Goal: Information Seeking & Learning: Find specific page/section

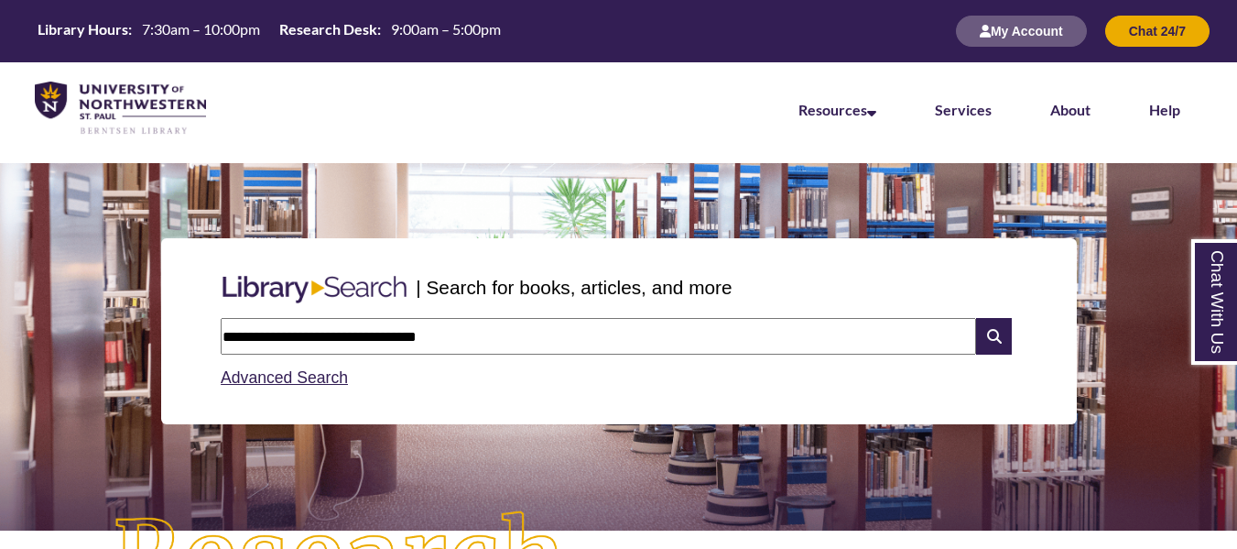
type input "**********"
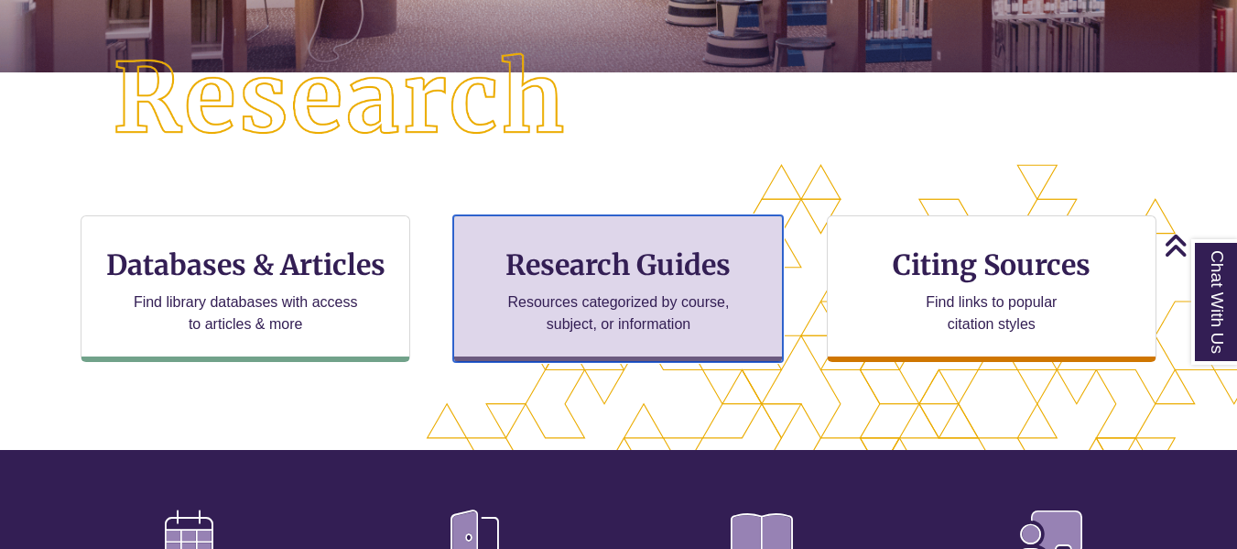
click at [723, 302] on p "Resources categorized by course, subject, or information" at bounding box center [618, 313] width 239 height 44
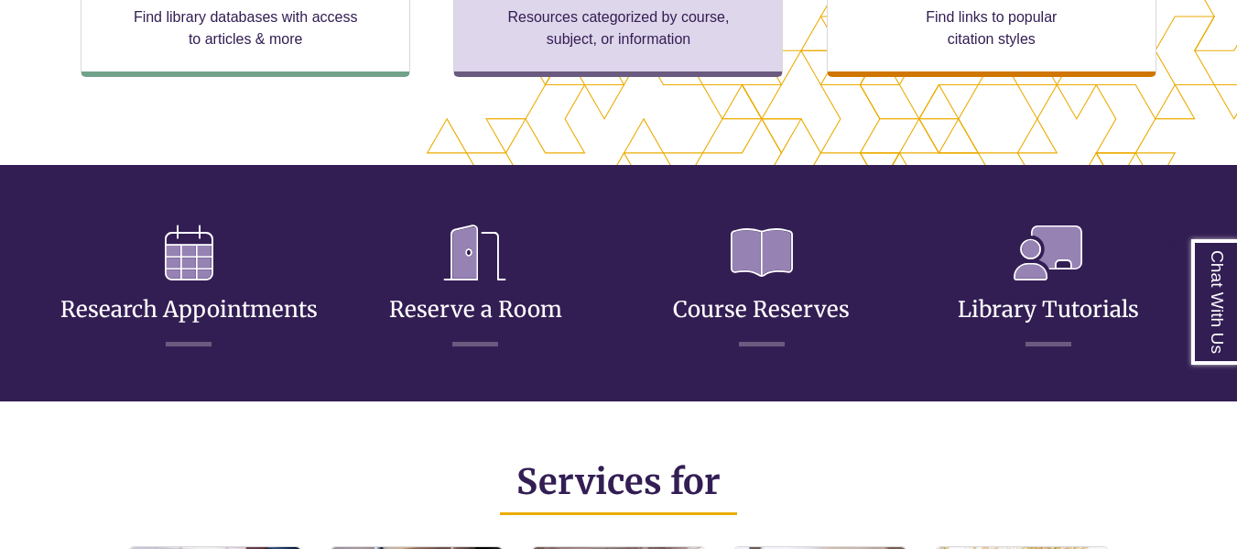
scroll to position [549, 0]
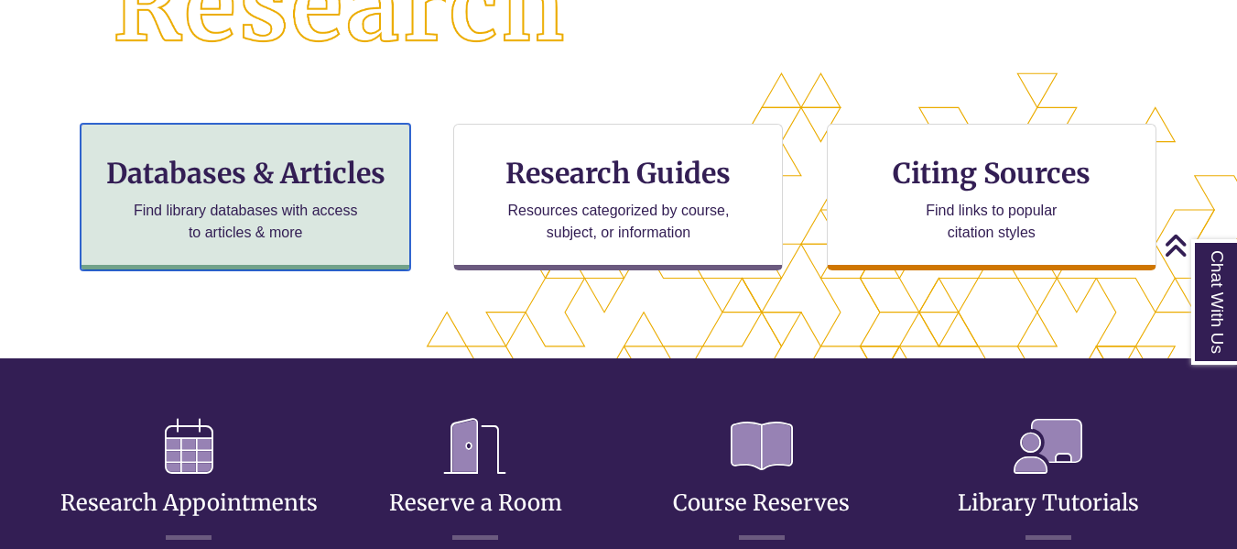
click at [288, 214] on p "Find library databases with access to articles & more" at bounding box center [245, 222] width 239 height 44
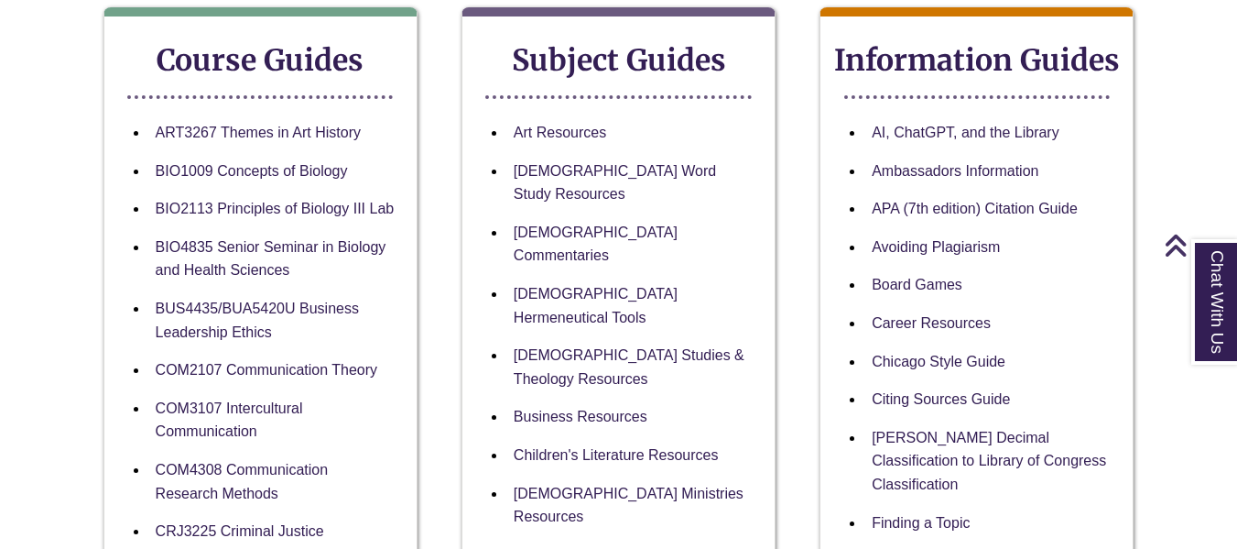
scroll to position [366, 0]
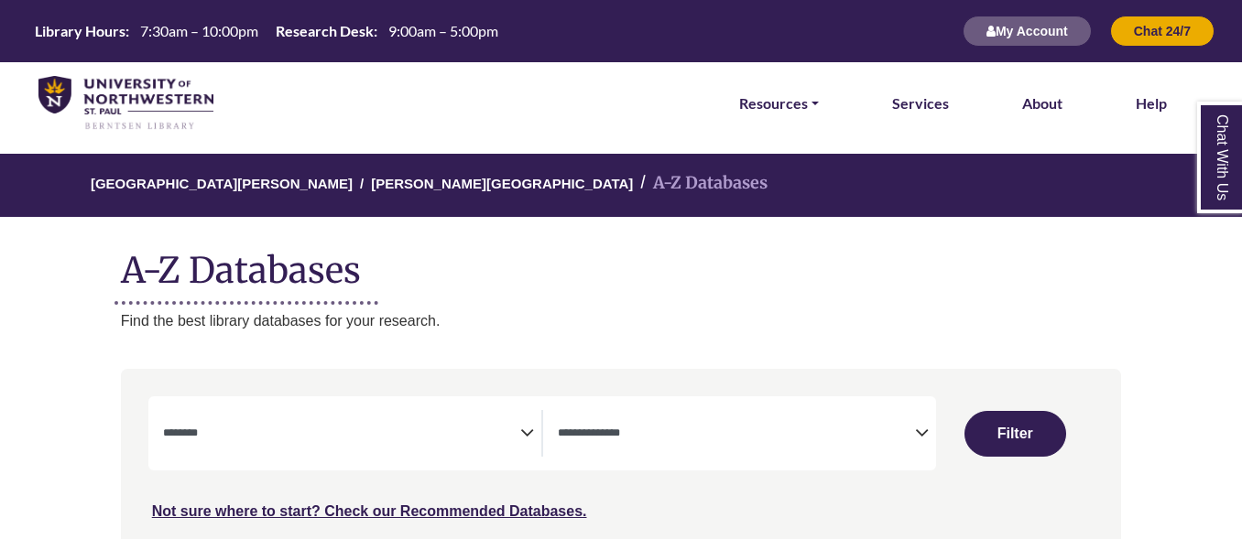
select select "Database Subject Filter"
select select "Database Types Filter"
select select "Database Subject Filter"
select select "Database Types Filter"
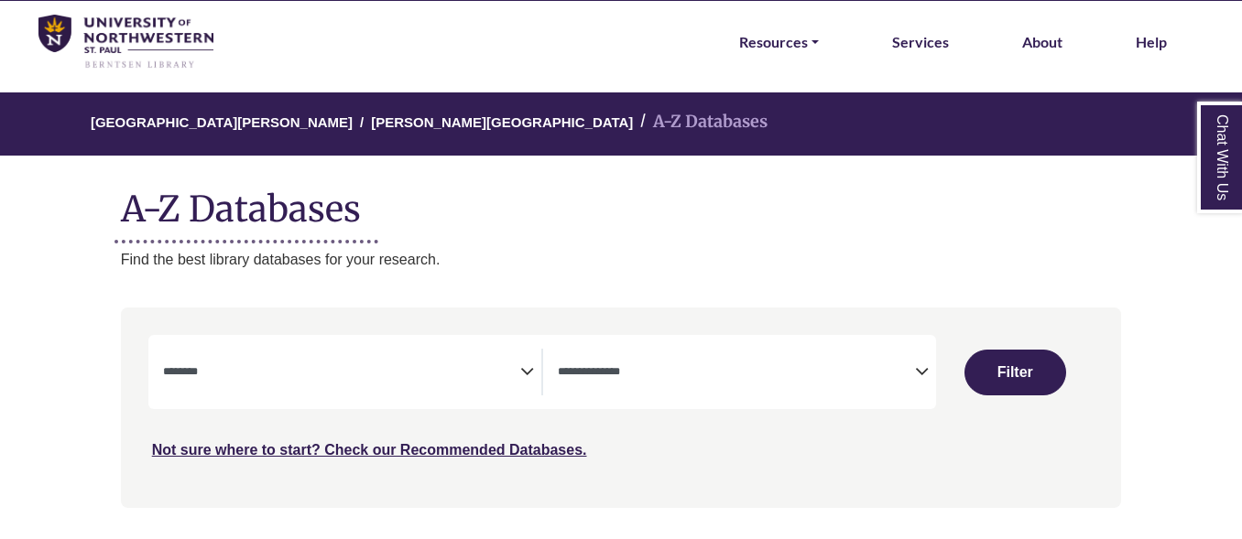
scroll to position [92, 0]
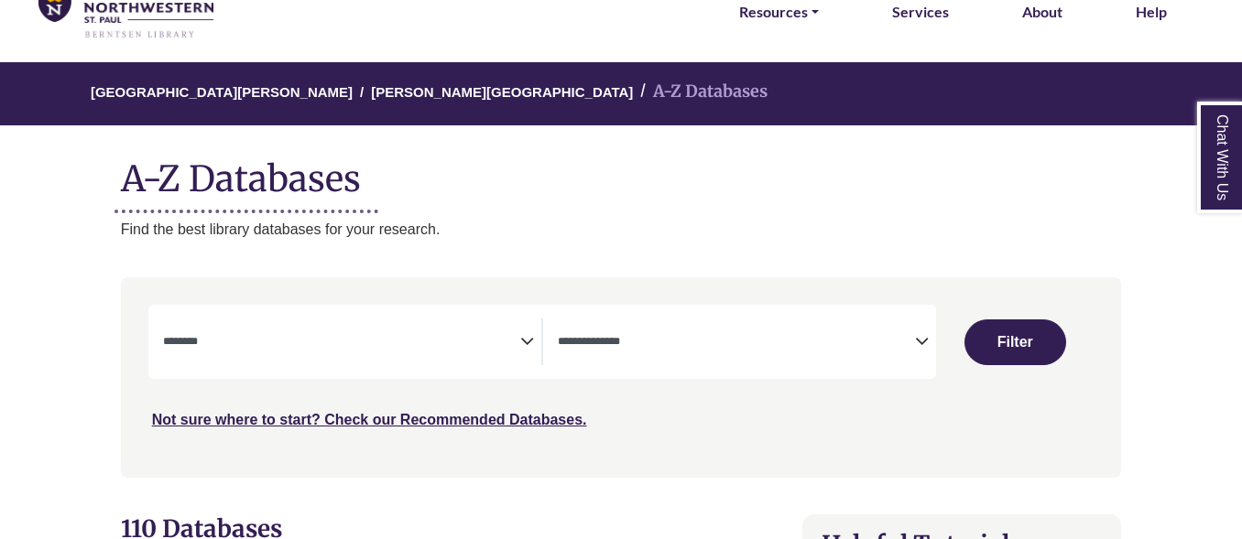
click at [325, 325] on span "Search filters" at bounding box center [341, 342] width 357 height 47
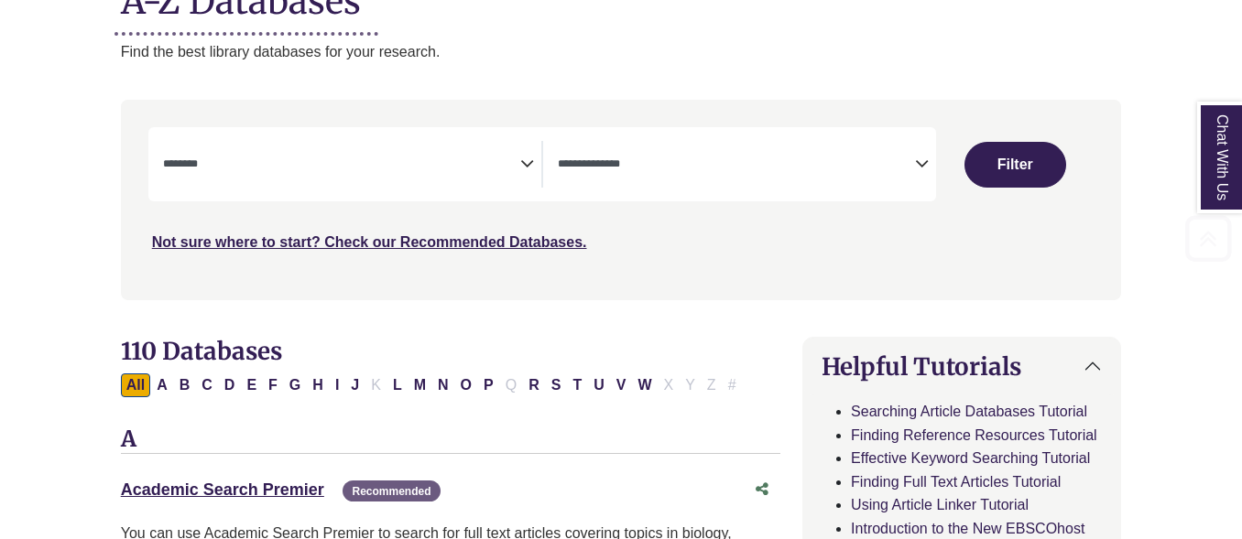
scroll to position [275, 0]
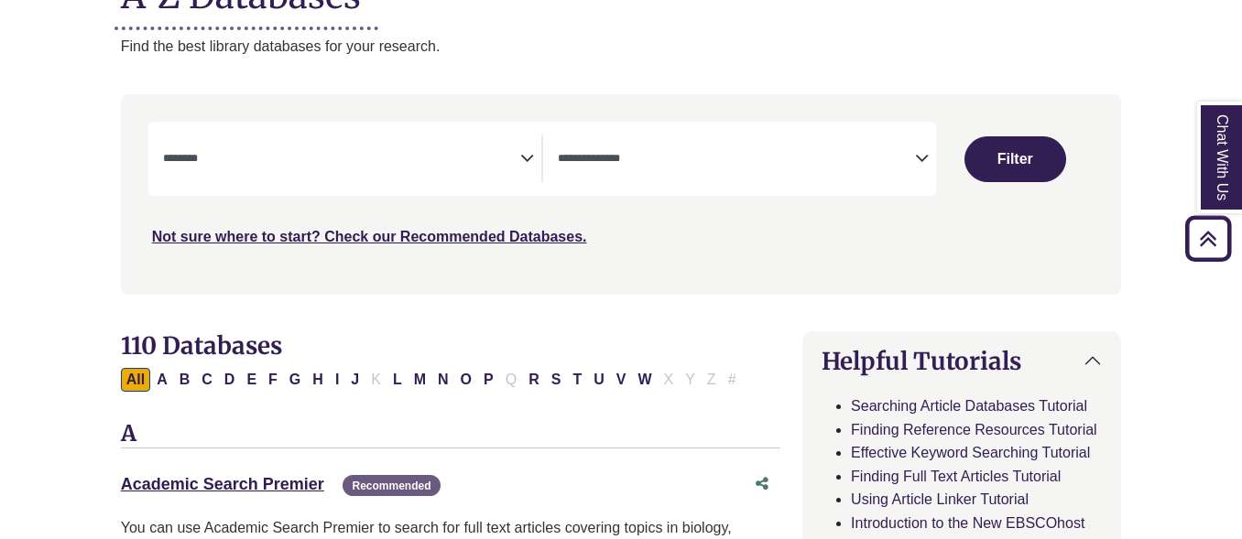
click at [808, 159] on textarea "Search" at bounding box center [736, 160] width 357 height 15
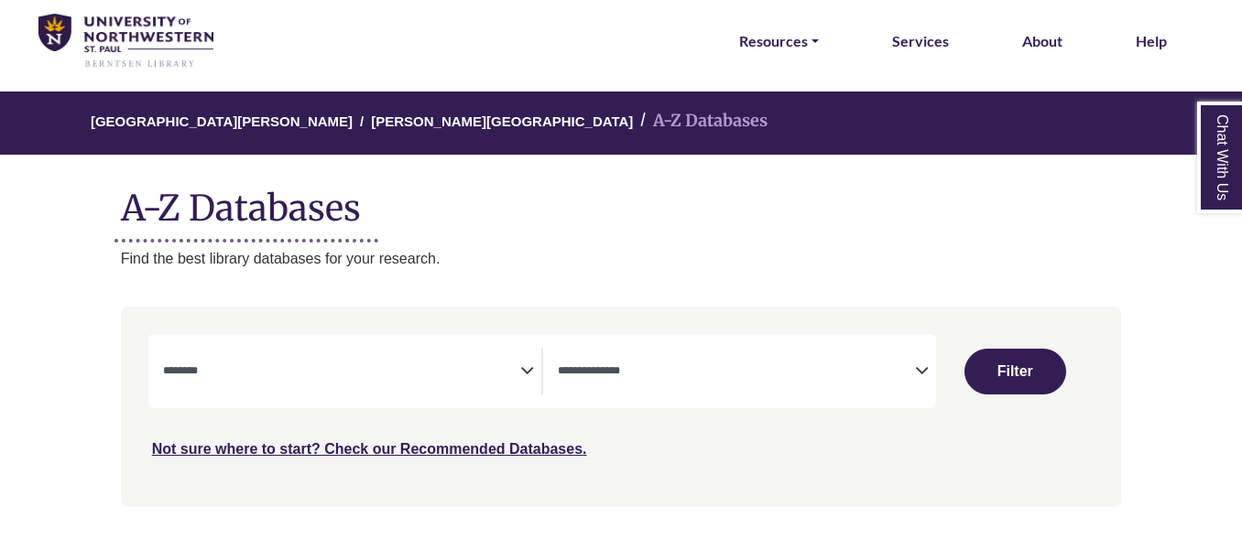
scroll to position [92, 0]
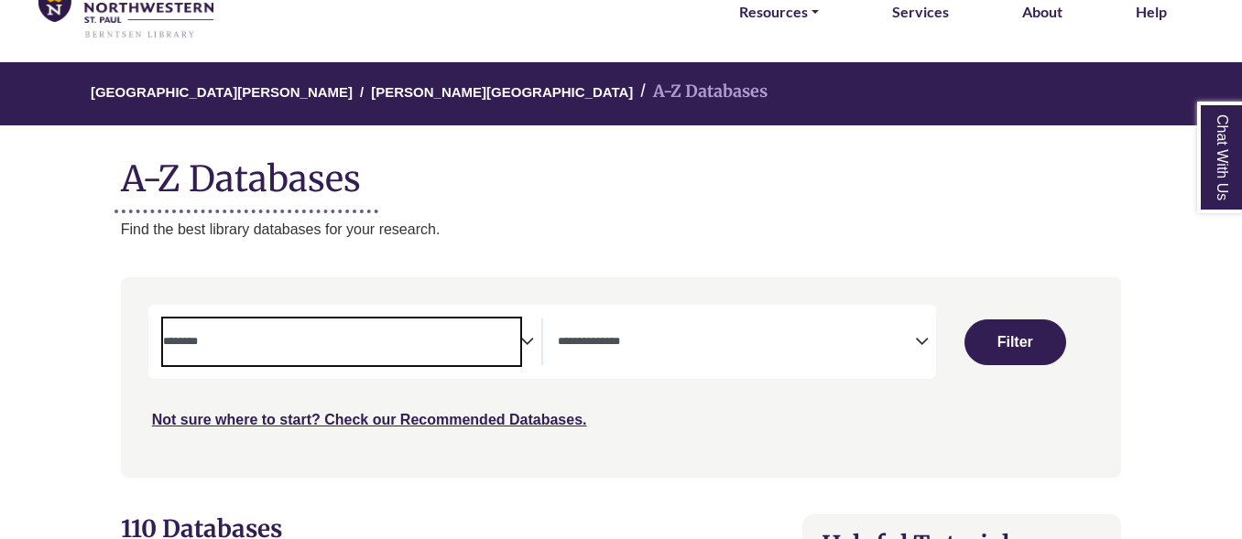
click at [433, 354] on span "Search filters" at bounding box center [341, 342] width 357 height 47
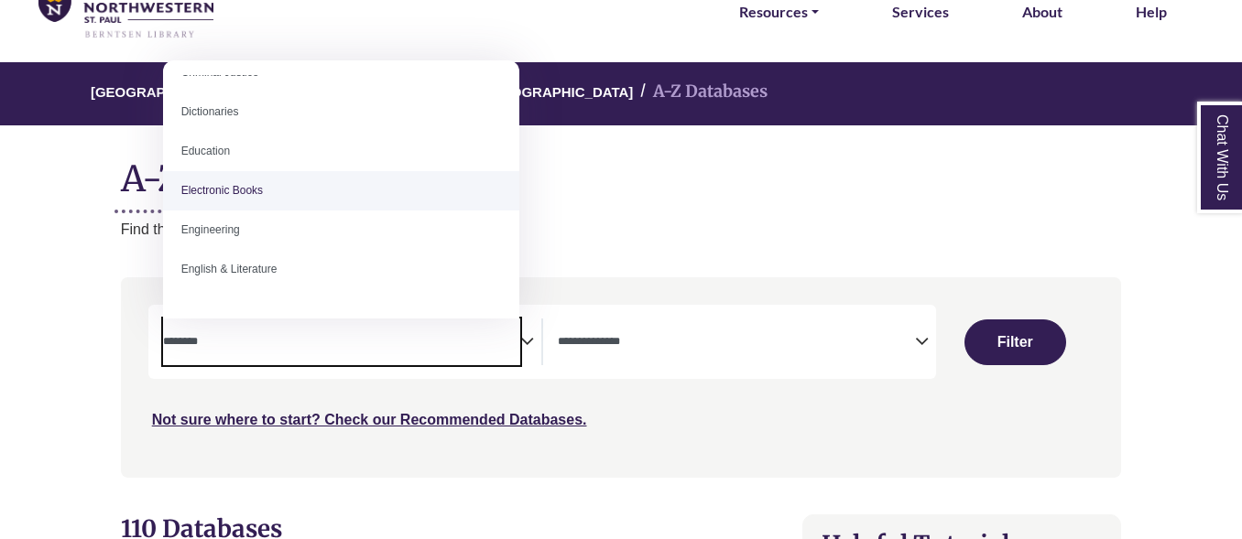
scroll to position [549, 0]
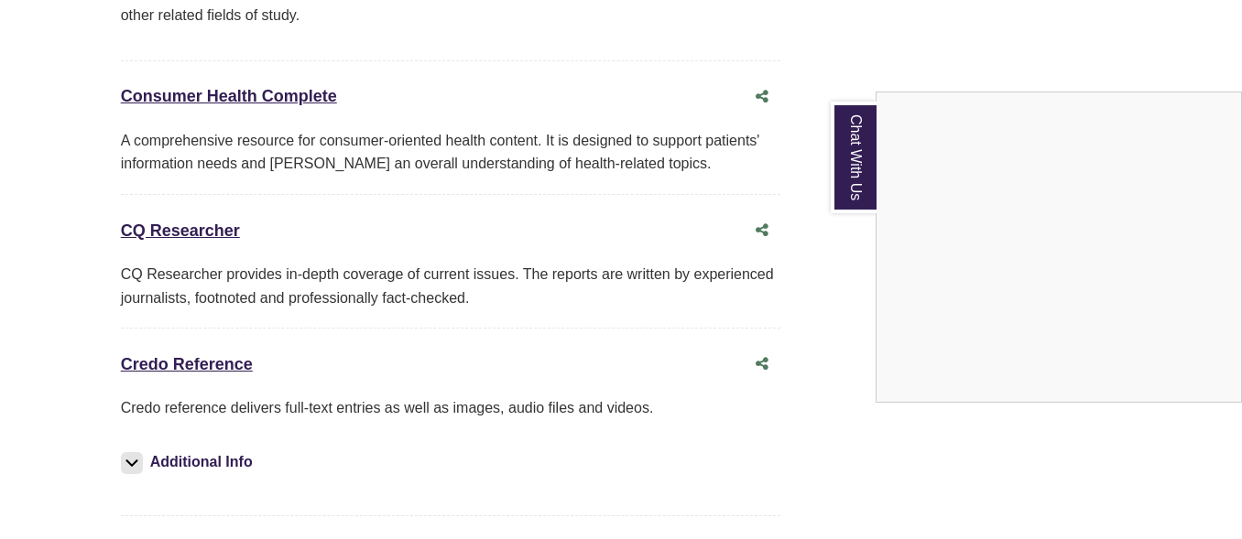
scroll to position [4579, 0]
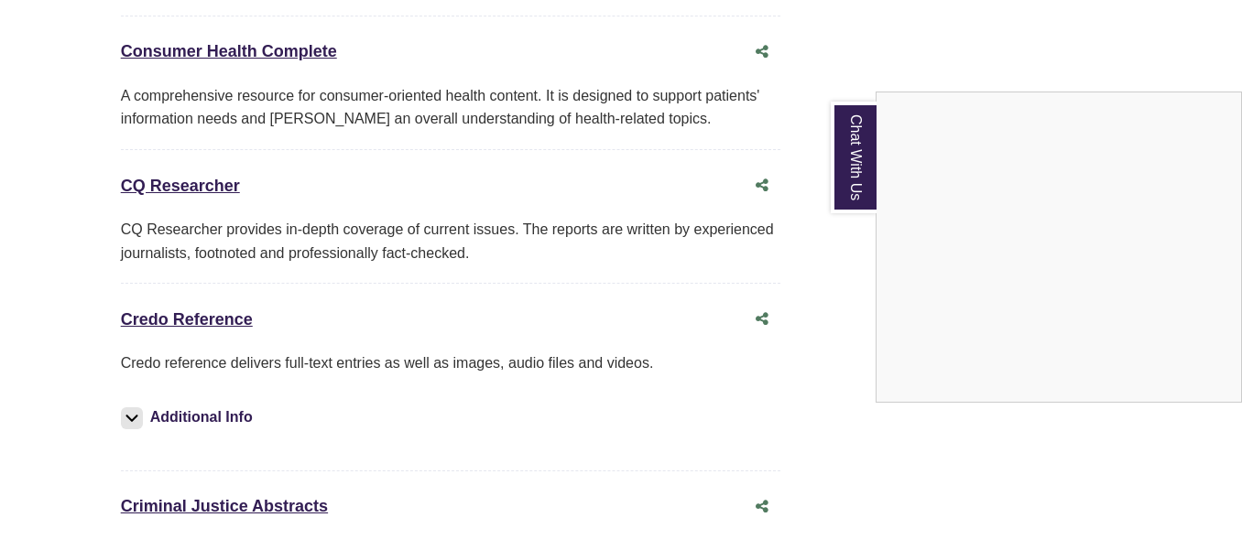
click at [211, 294] on div "Chat With Us" at bounding box center [621, 269] width 1242 height 539
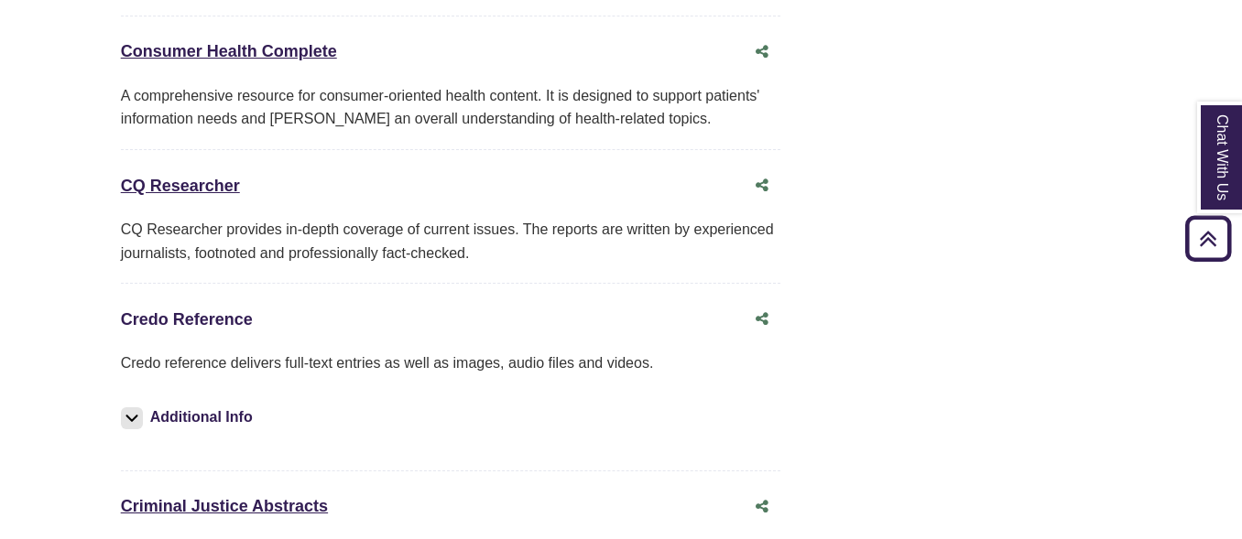
click at [215, 310] on link "Credo Reference This link opens in a new window" at bounding box center [187, 319] width 132 height 18
